Goal: Transaction & Acquisition: Purchase product/service

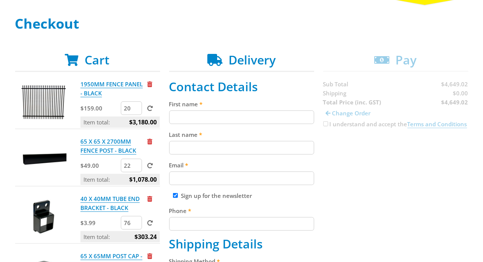
scroll to position [113, 0]
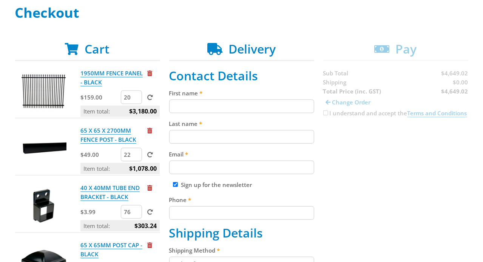
drag, startPoint x: 127, startPoint y: 95, endPoint x: 120, endPoint y: 95, distance: 7.6
click at [121, 95] on input "20" at bounding box center [131, 98] width 21 height 14
type input "18"
click at [147, 95] on span at bounding box center [150, 98] width 6 height 6
click at [0, 0] on input "submit" at bounding box center [0, 0] width 0 height 0
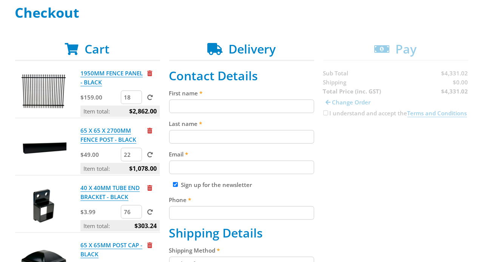
click at [125, 154] on input "22" at bounding box center [131, 155] width 21 height 14
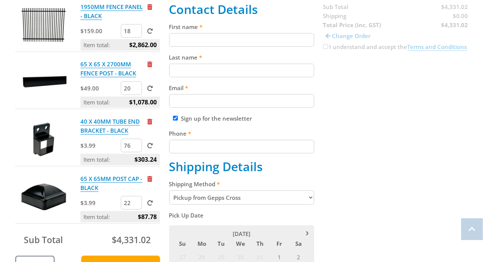
scroll to position [188, 0]
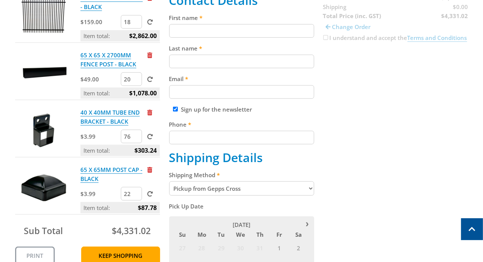
type input "20"
click at [147, 77] on span at bounding box center [150, 80] width 6 height 6
click at [0, 0] on input "submit" at bounding box center [0, 0] width 0 height 0
click at [126, 192] on input "22" at bounding box center [131, 194] width 21 height 14
type input "20"
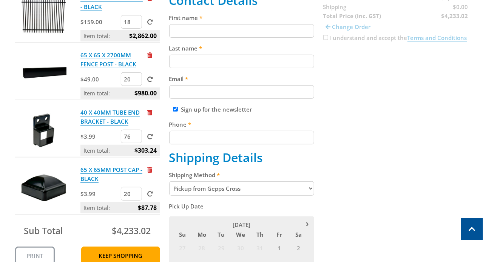
click at [147, 193] on span at bounding box center [150, 194] width 6 height 6
click at [0, 0] on input "submit" at bounding box center [0, 0] width 0 height 0
click at [26, 255] on link "Print" at bounding box center [35, 256] width 40 height 18
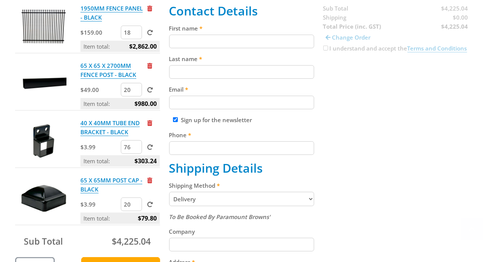
scroll to position [226, 0]
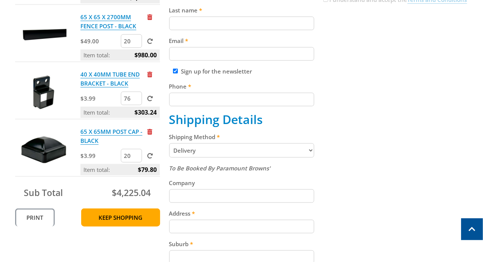
click at [34, 215] on link "Print" at bounding box center [35, 218] width 40 height 18
